Goal: Information Seeking & Learning: Compare options

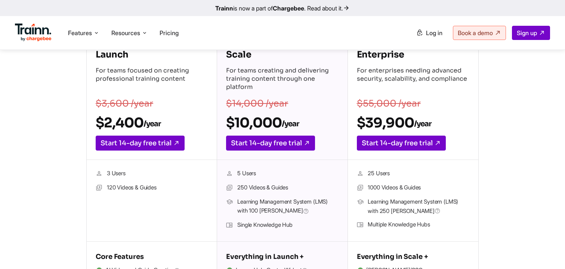
scroll to position [86, 0]
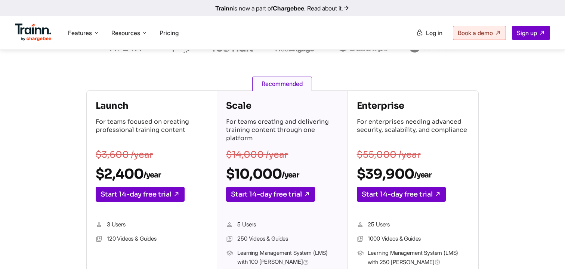
drag, startPoint x: 107, startPoint y: 223, endPoint x: 131, endPoint y: 223, distance: 24.6
click at [131, 223] on li "3 Users" at bounding box center [152, 225] width 112 height 10
click at [132, 224] on li "3 Users" at bounding box center [152, 225] width 112 height 10
drag, startPoint x: 108, startPoint y: 240, endPoint x: 162, endPoint y: 239, distance: 54.5
click at [162, 239] on li "120 Videos & Guides" at bounding box center [152, 239] width 112 height 10
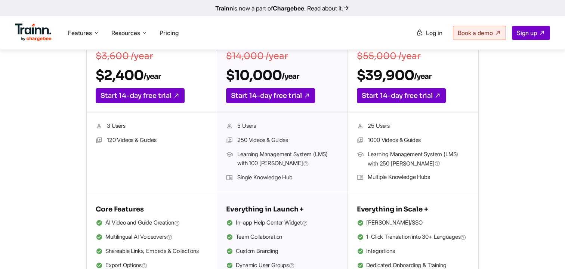
scroll to position [246, 0]
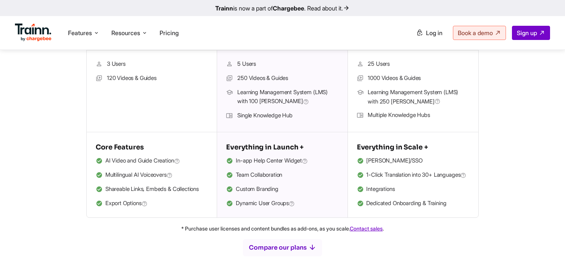
click at [194, 188] on li "Shareable Links, Embeds & Collections" at bounding box center [152, 189] width 112 height 10
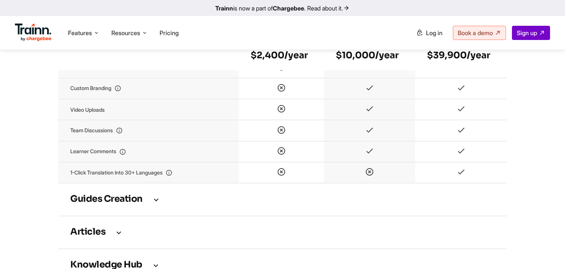
scroll to position [946, 0]
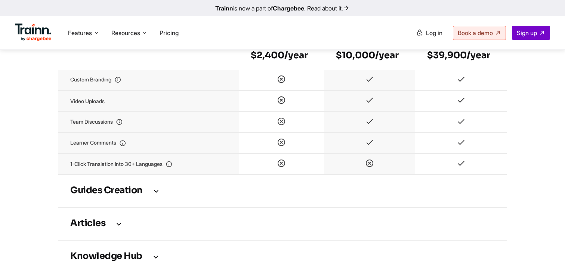
drag, startPoint x: 271, startPoint y: 110, endPoint x: 287, endPoint y: 110, distance: 15.7
click at [287, 110] on td at bounding box center [281, 100] width 85 height 21
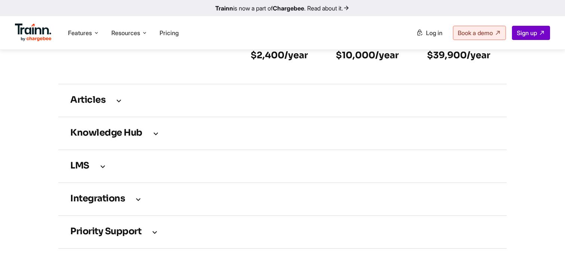
scroll to position [1079, 0]
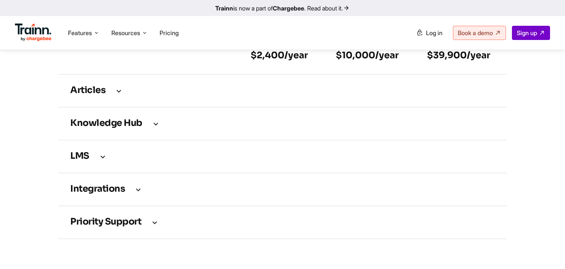
click at [193, 140] on td "Knowledge Hub" at bounding box center [282, 123] width 448 height 33
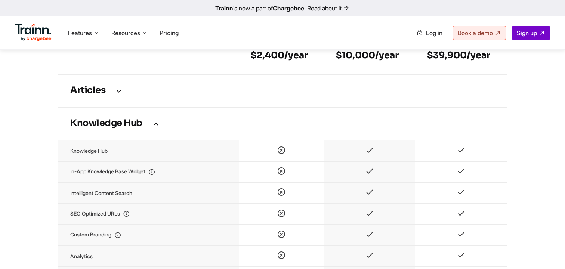
click at [367, 161] on td at bounding box center [369, 150] width 91 height 21
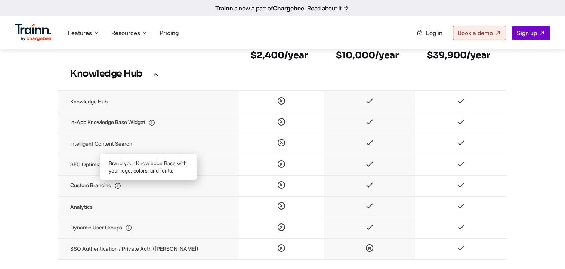
scroll to position [1139, 0]
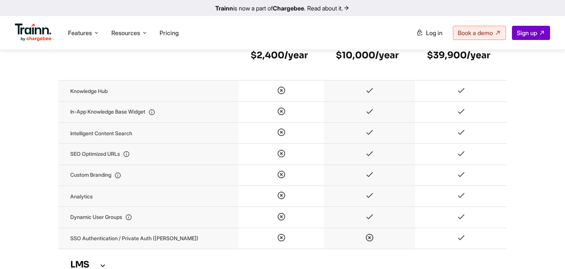
click at [366, 179] on icon at bounding box center [369, 175] width 9 height 6
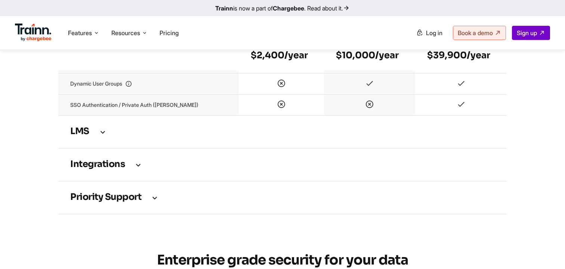
scroll to position [1326, 0]
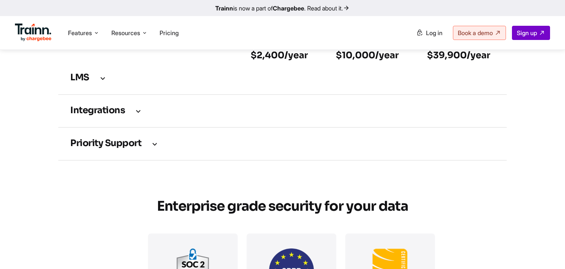
click at [155, 115] on h3 "Integrations" at bounding box center [282, 111] width 424 height 8
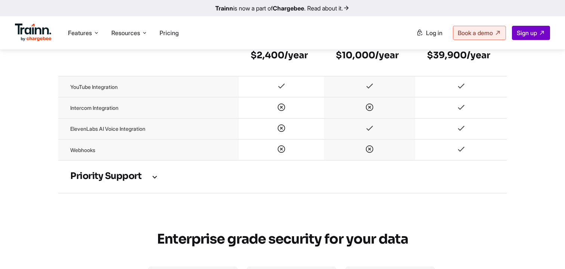
click at [167, 181] on h3 "Priority support" at bounding box center [282, 176] width 424 height 8
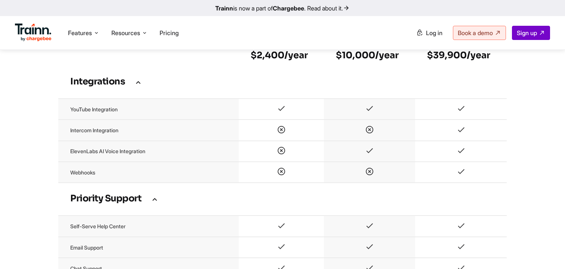
scroll to position [1238, 0]
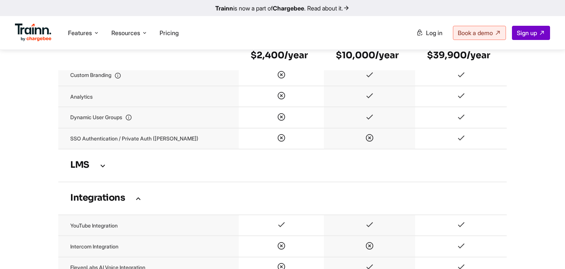
click at [158, 182] on td "LMS" at bounding box center [282, 165] width 448 height 33
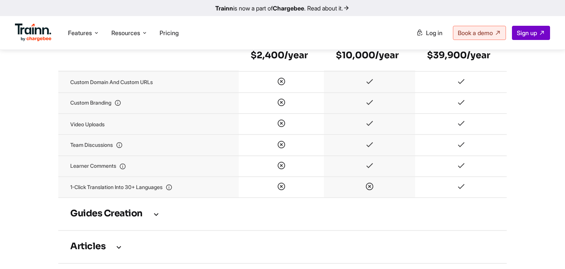
scroll to position [923, 0]
click at [114, 134] on td "Video uploads" at bounding box center [148, 123] width 180 height 21
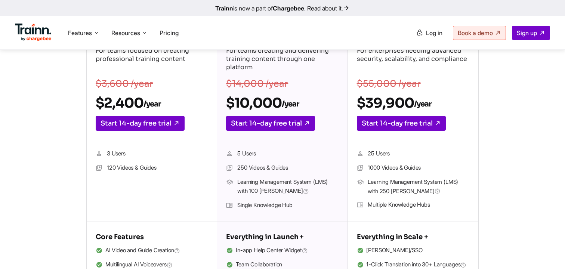
scroll to position [170, 0]
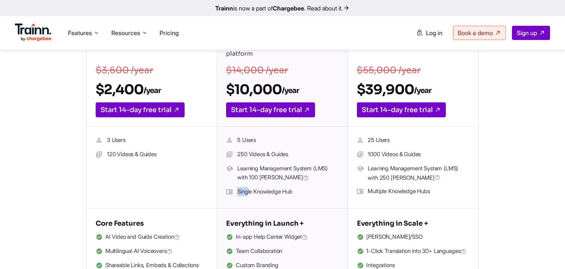
drag, startPoint x: 299, startPoint y: 190, endPoint x: 248, endPoint y: 192, distance: 50.4
click at [248, 192] on li "Single Knowledge Hub" at bounding box center [282, 192] width 112 height 10
click at [268, 191] on li "Single Knowledge Hub" at bounding box center [282, 192] width 112 height 10
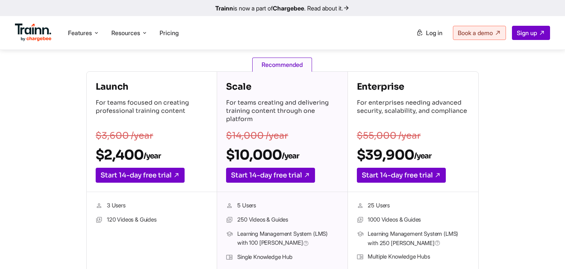
scroll to position [103, 0]
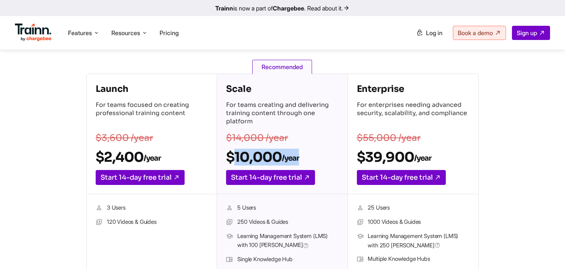
drag, startPoint x: 227, startPoint y: 157, endPoint x: 305, endPoint y: 153, distance: 78.5
click at [305, 153] on h2 "$10,000 /year" at bounding box center [282, 157] width 112 height 17
click at [276, 155] on h2 "$10,000 /year" at bounding box center [282, 157] width 112 height 17
drag, startPoint x: 227, startPoint y: 158, endPoint x: 304, endPoint y: 158, distance: 76.5
click at [304, 158] on h2 "$10,000 /year" at bounding box center [282, 157] width 112 height 17
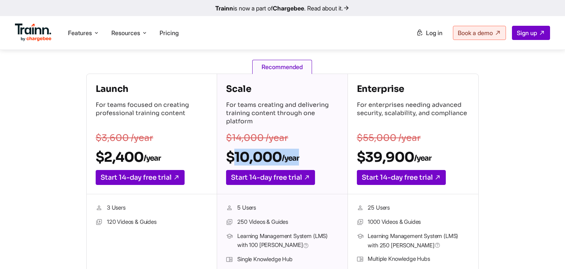
click at [270, 157] on h2 "$10,000 /year" at bounding box center [282, 157] width 112 height 17
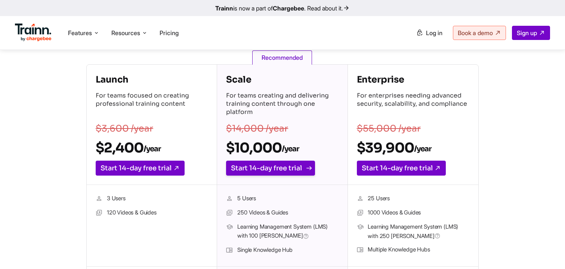
scroll to position [111, 0]
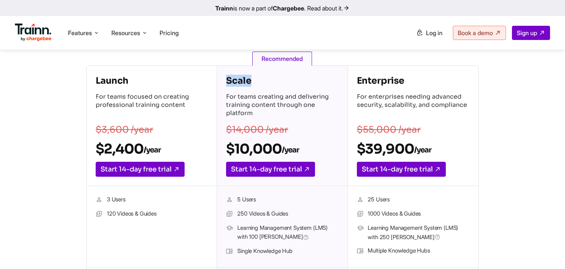
drag, startPoint x: 226, startPoint y: 79, endPoint x: 276, endPoint y: 80, distance: 50.0
click at [276, 80] on h4 "Scale" at bounding box center [282, 81] width 112 height 12
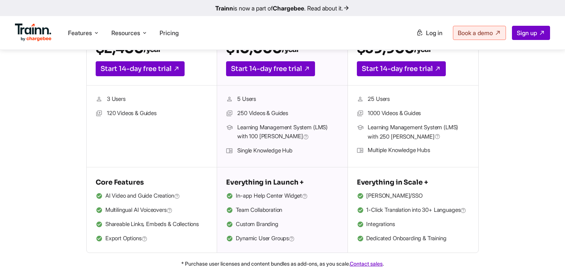
drag, startPoint x: 261, startPoint y: 100, endPoint x: 229, endPoint y: 99, distance: 32.5
click at [230, 100] on li "5 Users" at bounding box center [282, 99] width 112 height 10
click at [252, 99] on li "5 Users" at bounding box center [282, 99] width 112 height 10
click at [255, 137] on span "Learning Management System (LMS) with 100 [PERSON_NAME]" at bounding box center [287, 132] width 101 height 19
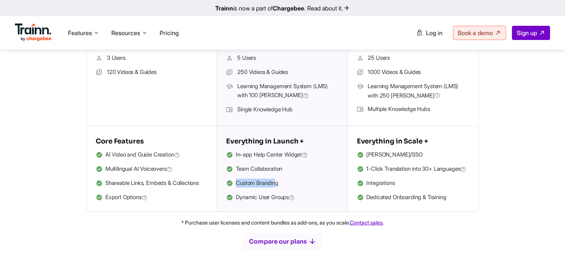
drag, startPoint x: 236, startPoint y: 181, endPoint x: 276, endPoint y: 181, distance: 40.3
click at [276, 181] on li "Custom Branding" at bounding box center [282, 183] width 112 height 10
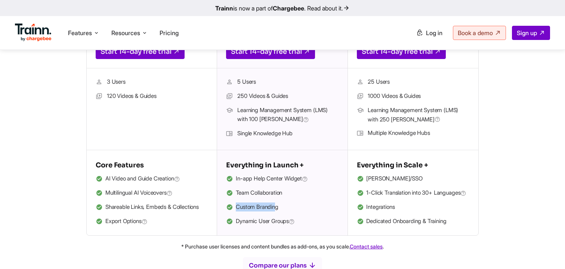
scroll to position [218, 0]
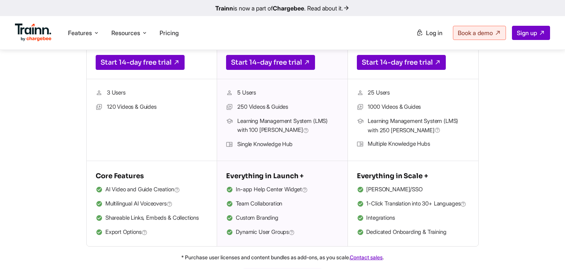
click at [308, 158] on div "5 Users 250 Videos & Guides Learning Management System (LMS) with 100 [PERSON_N…" at bounding box center [282, 120] width 130 height 82
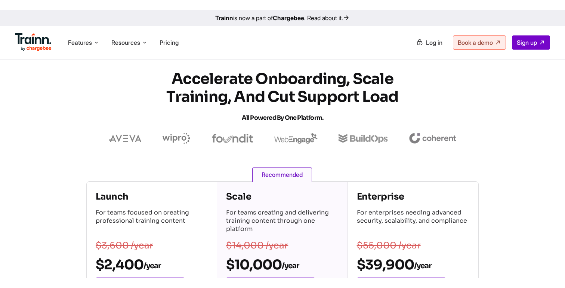
scroll to position [0, 0]
